Goal: Transaction & Acquisition: Purchase product/service

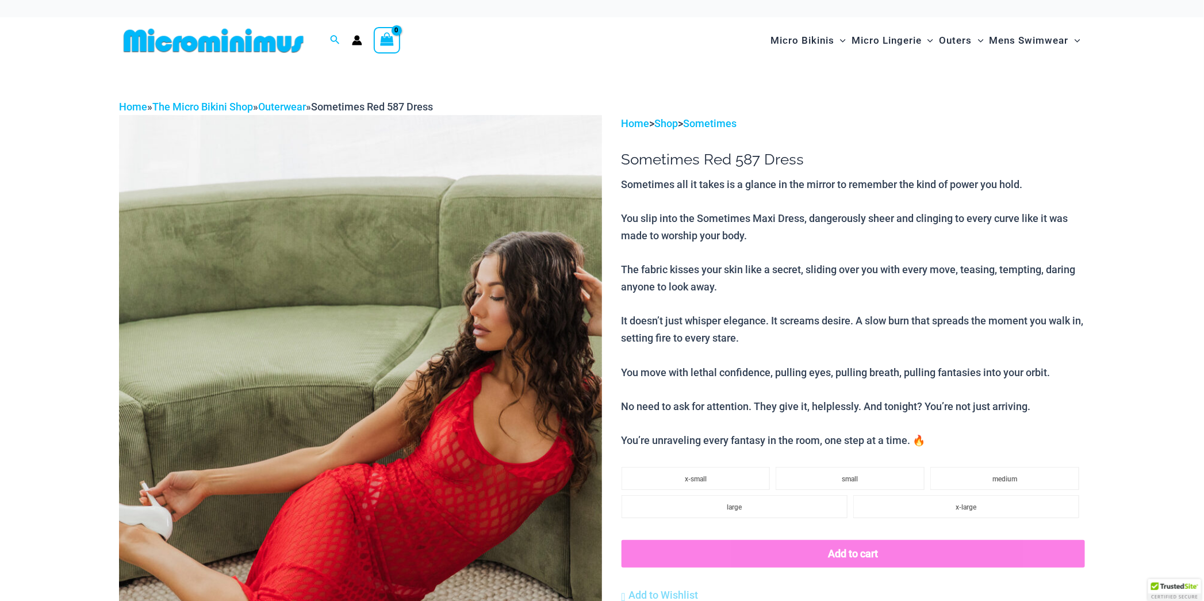
click at [402, 375] on img at bounding box center [360, 477] width 483 height 724
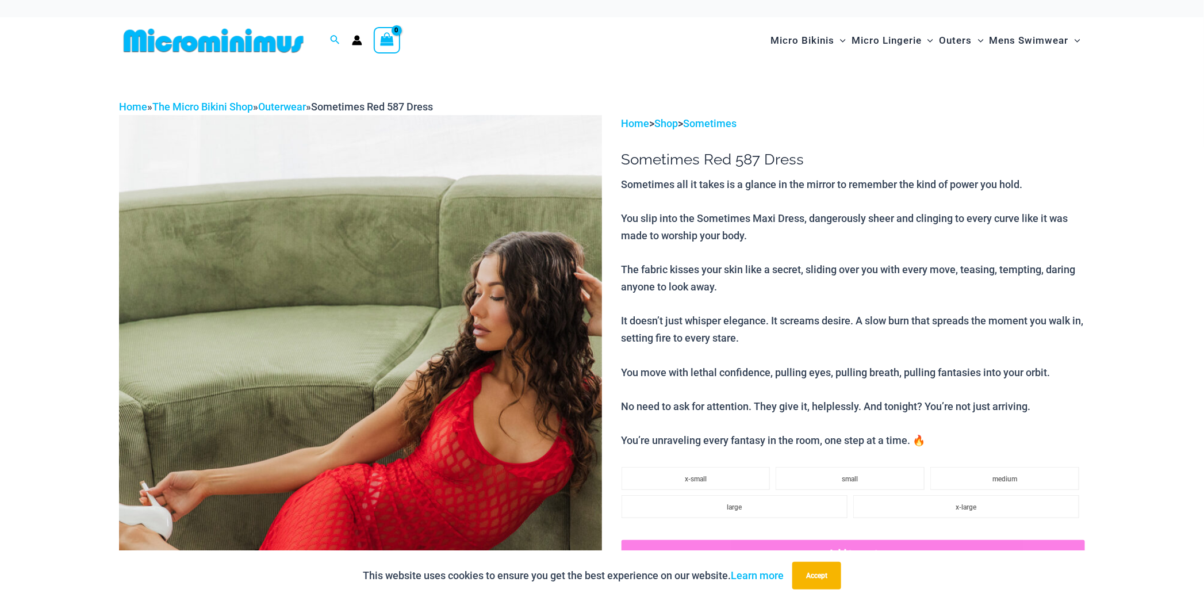
click at [402, 375] on img at bounding box center [360, 477] width 483 height 724
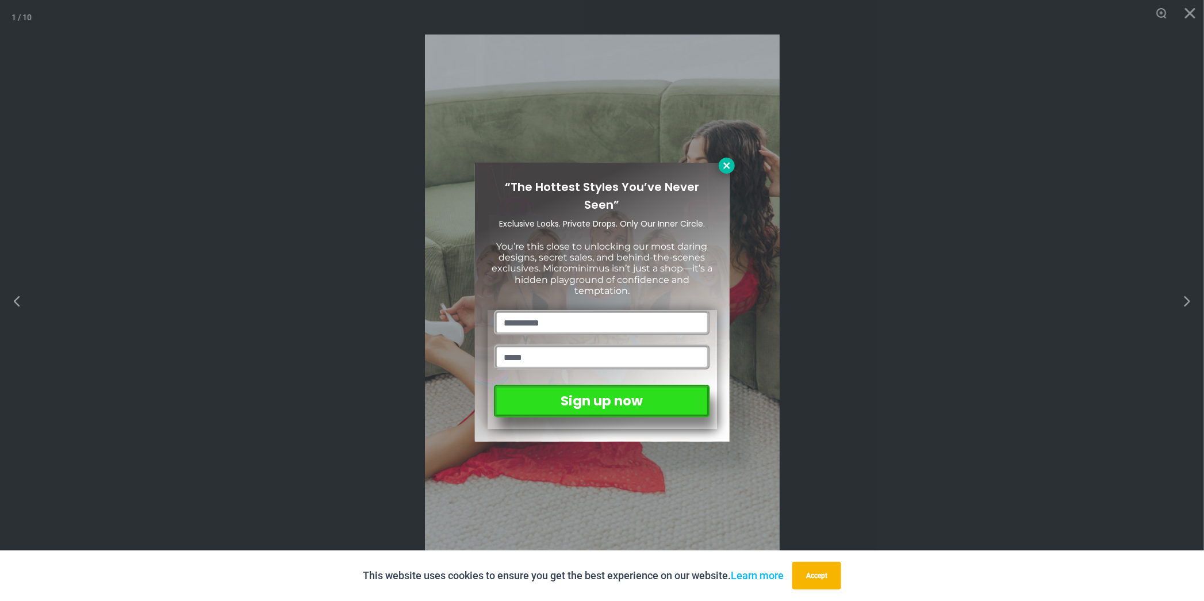
click at [730, 167] on icon at bounding box center [727, 165] width 10 height 10
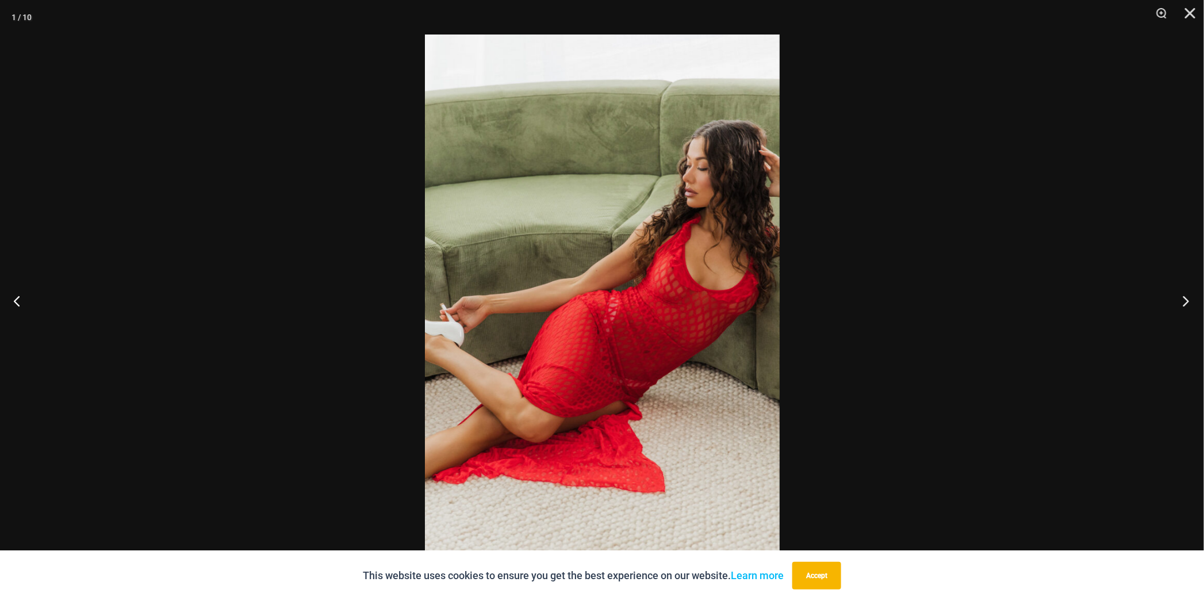
click at [1190, 299] on button "Next" at bounding box center [1182, 300] width 43 height 57
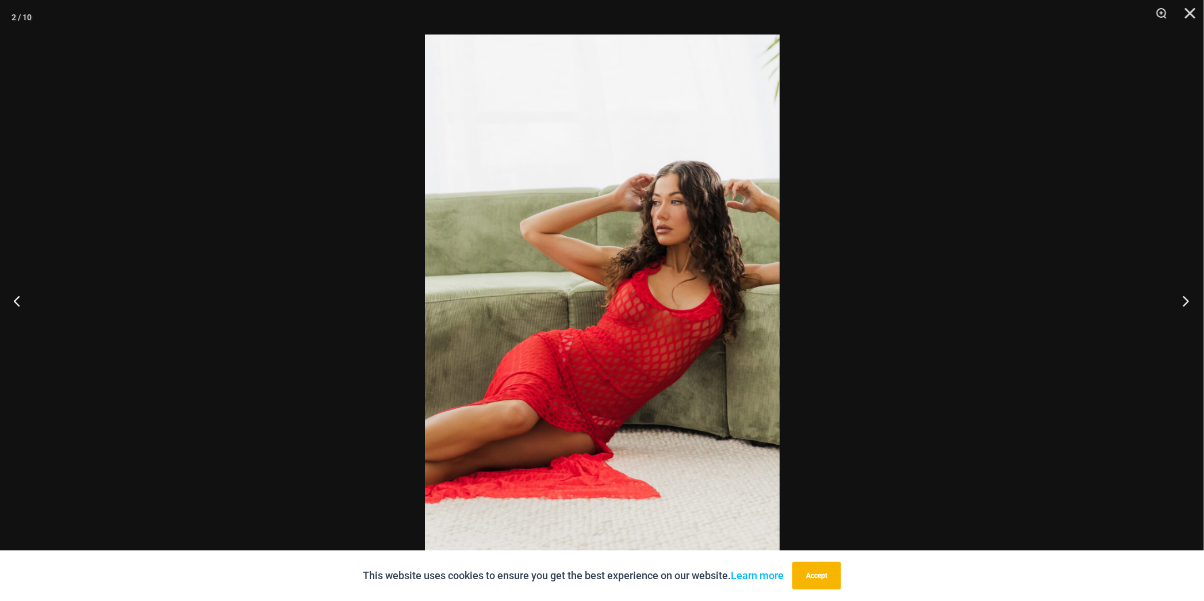
click at [1190, 299] on button "Next" at bounding box center [1182, 300] width 43 height 57
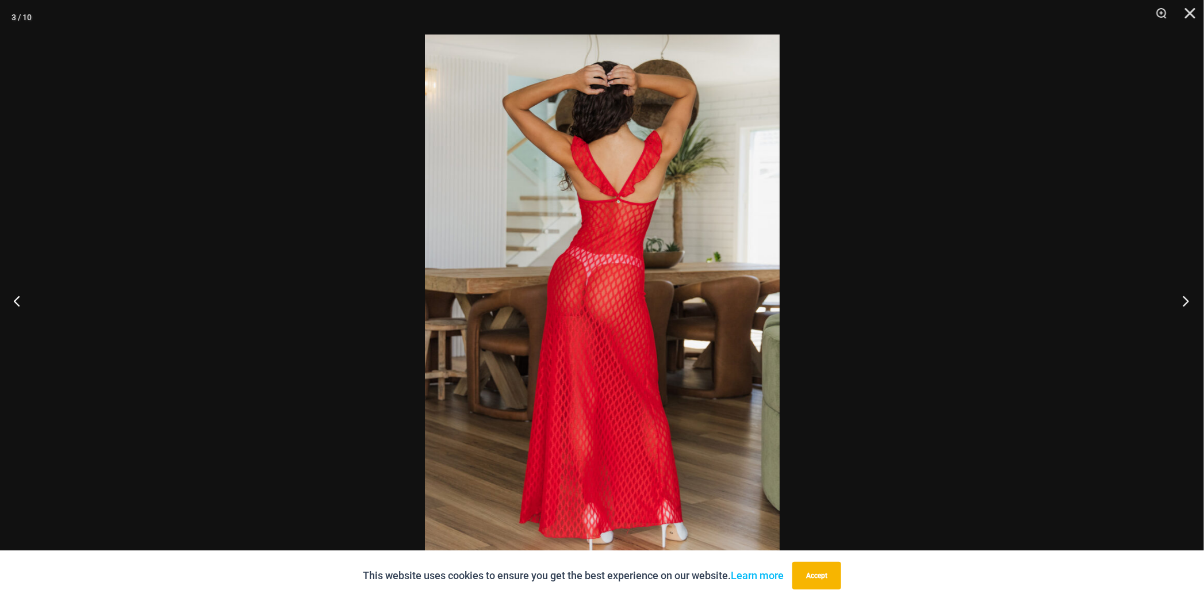
click at [1190, 299] on button "Next" at bounding box center [1182, 300] width 43 height 57
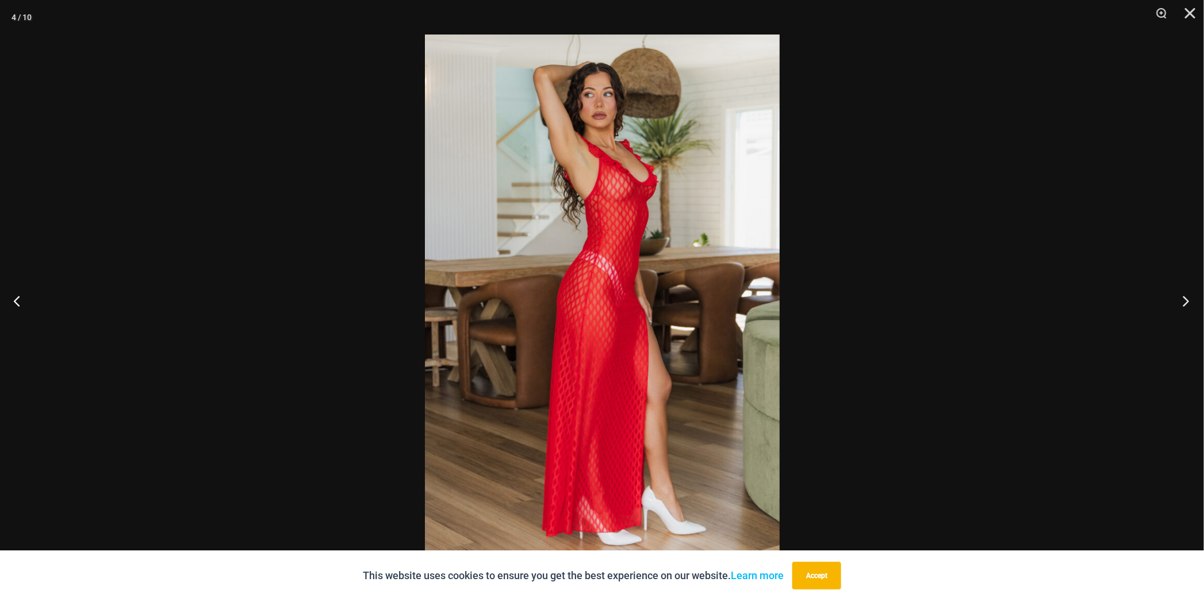
click at [1190, 299] on button "Next" at bounding box center [1182, 300] width 43 height 57
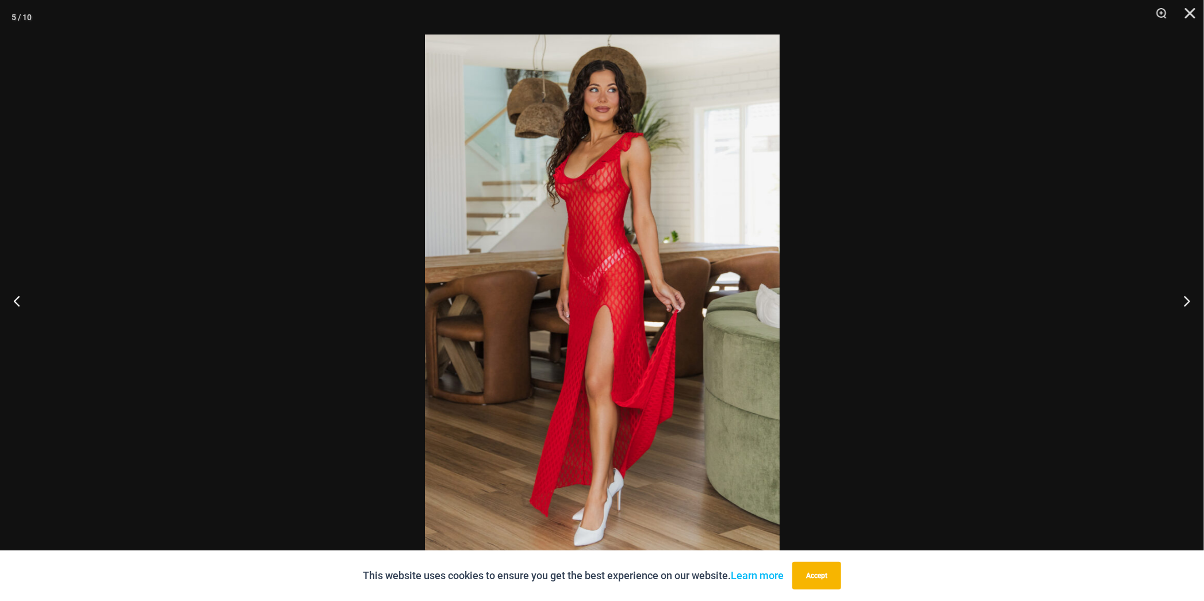
click at [711, 311] on img at bounding box center [602, 300] width 355 height 532
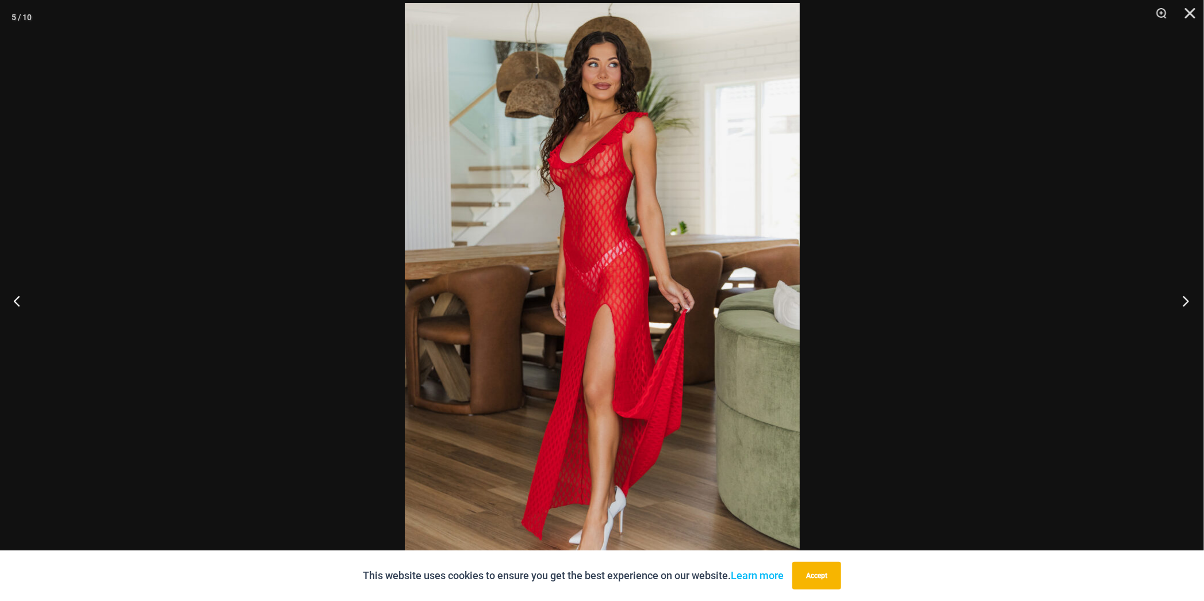
click at [1185, 300] on button "Next" at bounding box center [1182, 300] width 43 height 57
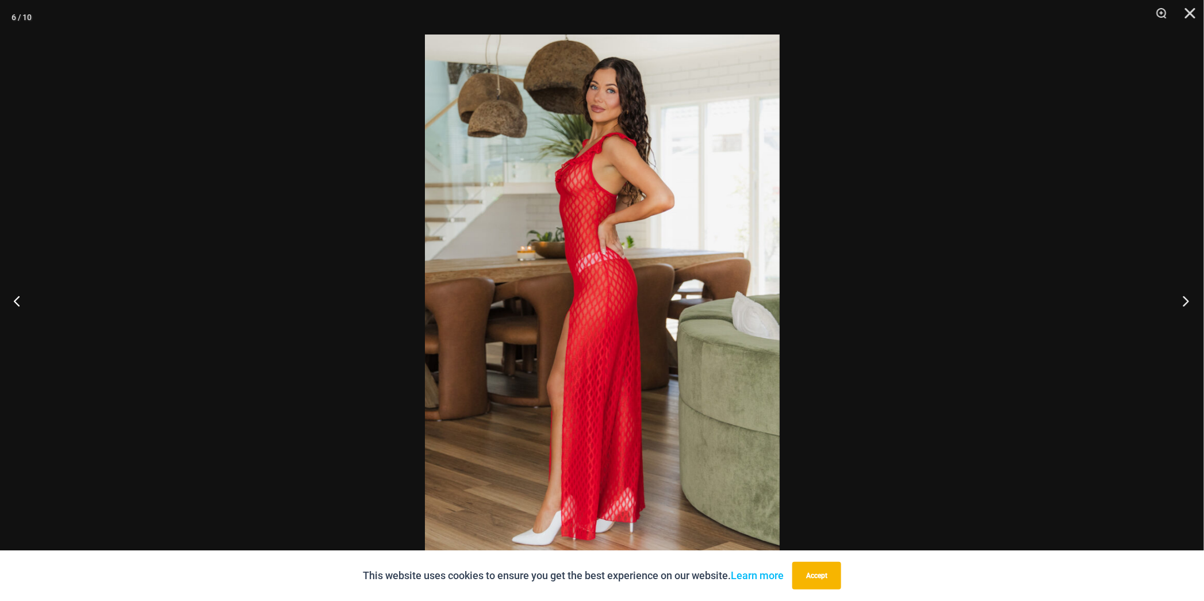
click at [1185, 300] on button "Next" at bounding box center [1182, 300] width 43 height 57
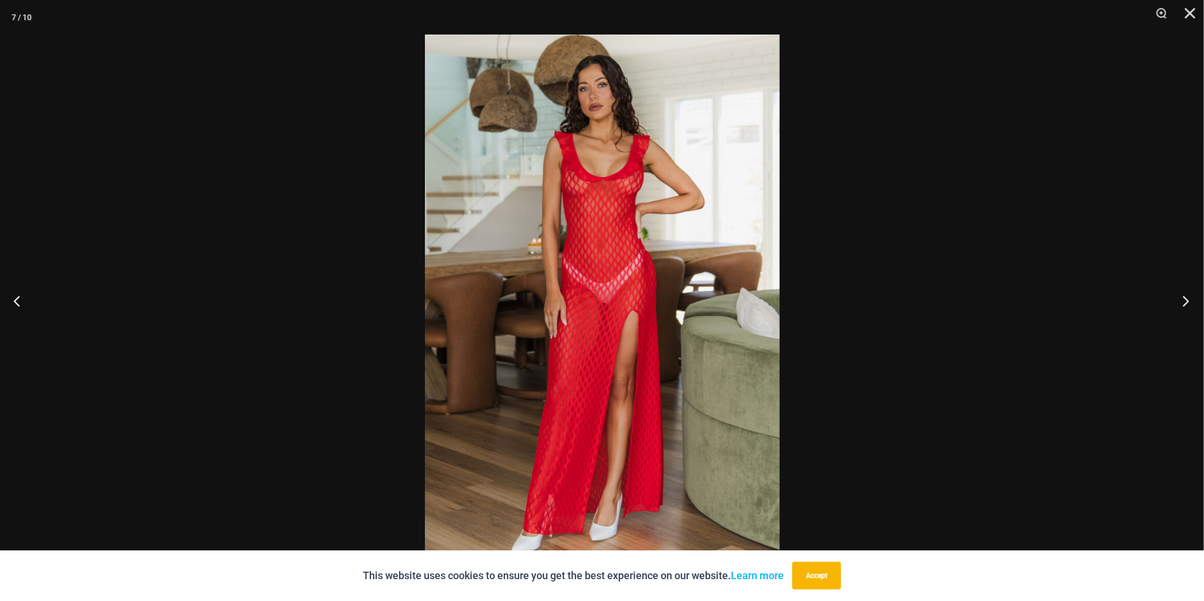
click at [1185, 300] on button "Next" at bounding box center [1182, 300] width 43 height 57
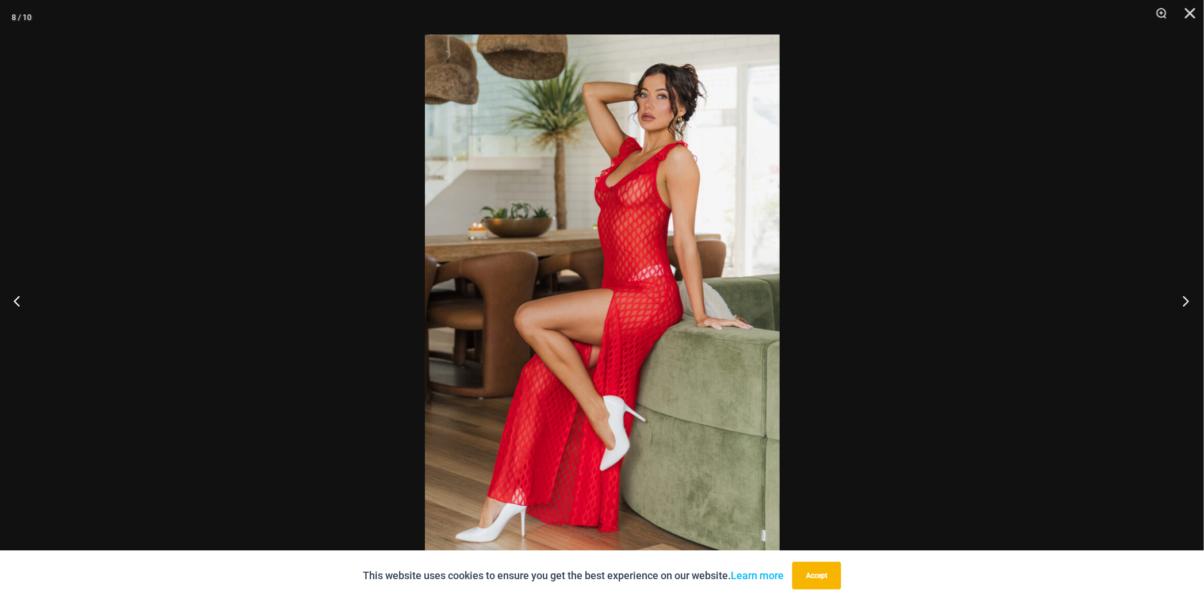
click at [1185, 300] on button "Next" at bounding box center [1182, 300] width 43 height 57
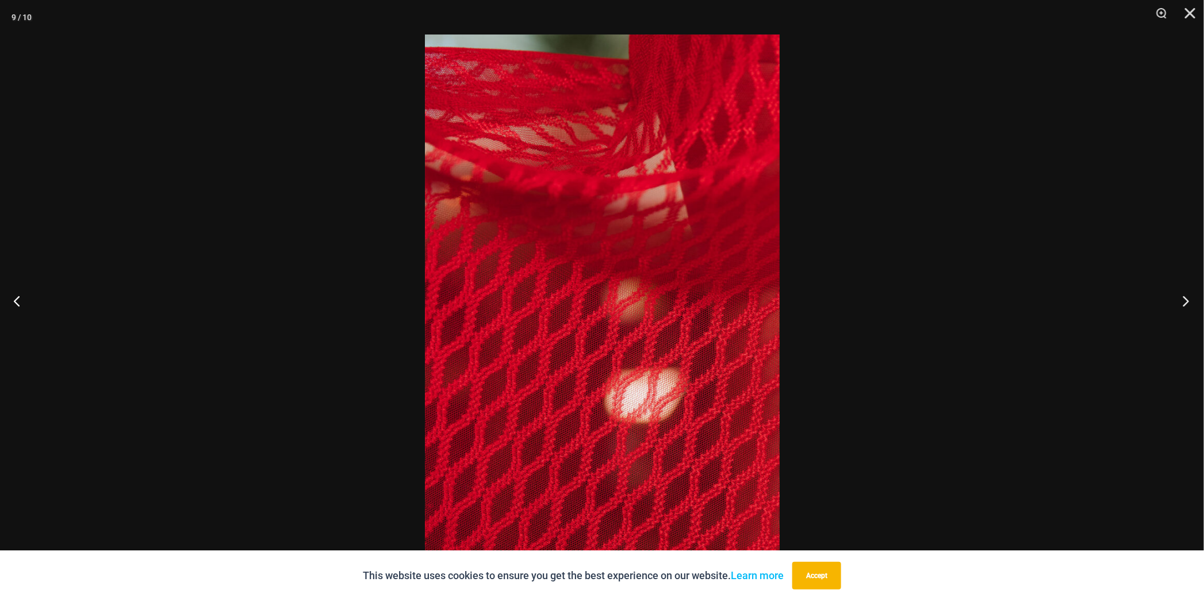
click at [1185, 300] on button "Next" at bounding box center [1182, 300] width 43 height 57
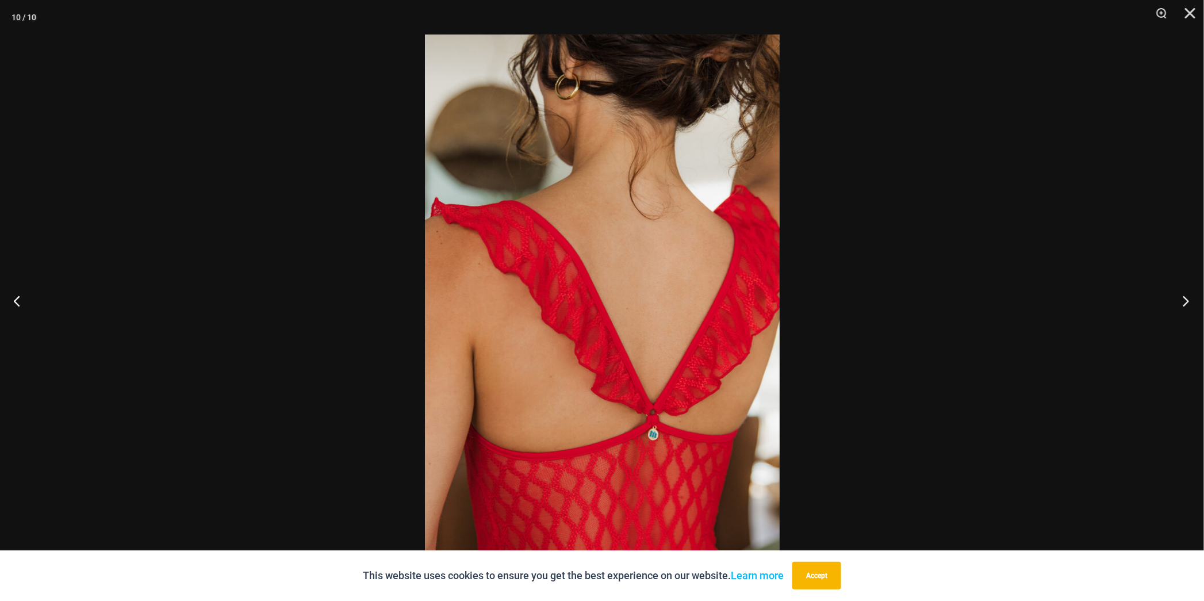
click at [1185, 300] on button "Next" at bounding box center [1182, 300] width 43 height 57
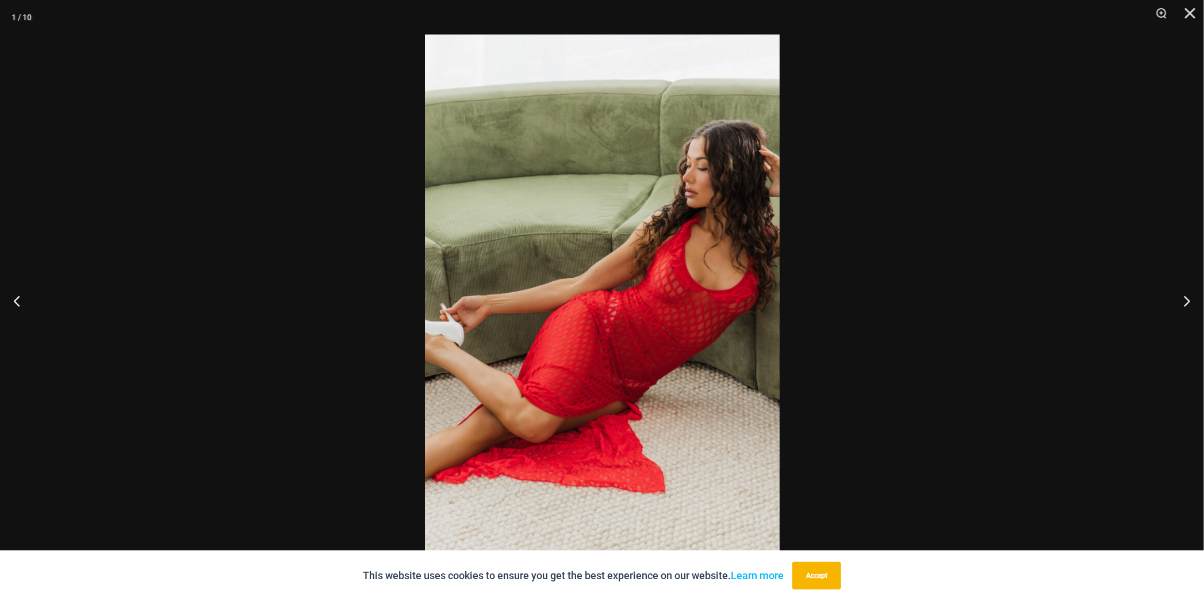
click at [1021, 316] on div at bounding box center [602, 300] width 1204 height 601
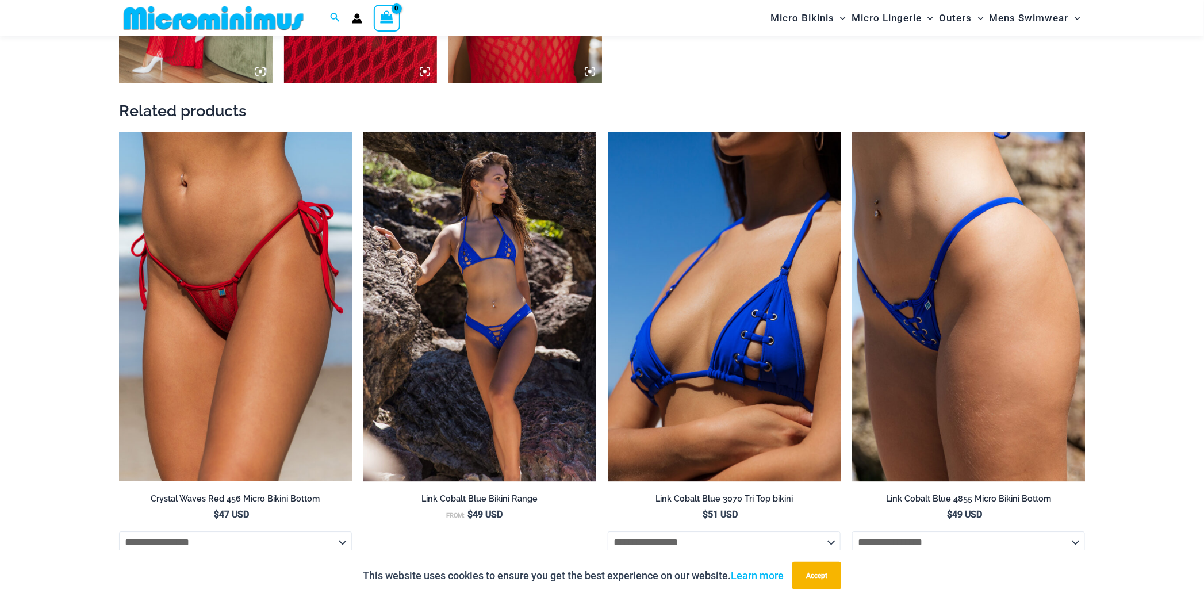
scroll to position [1489, 0]
